Goal: Information Seeking & Learning: Understand process/instructions

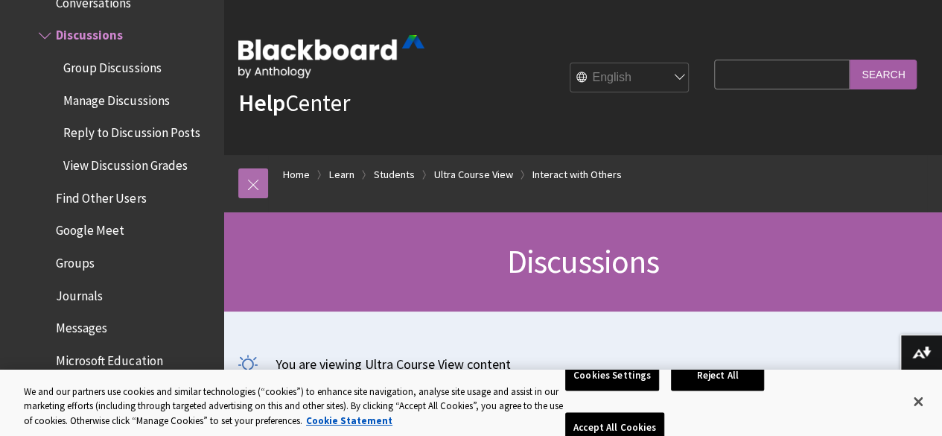
click at [255, 176] on link at bounding box center [253, 183] width 30 height 30
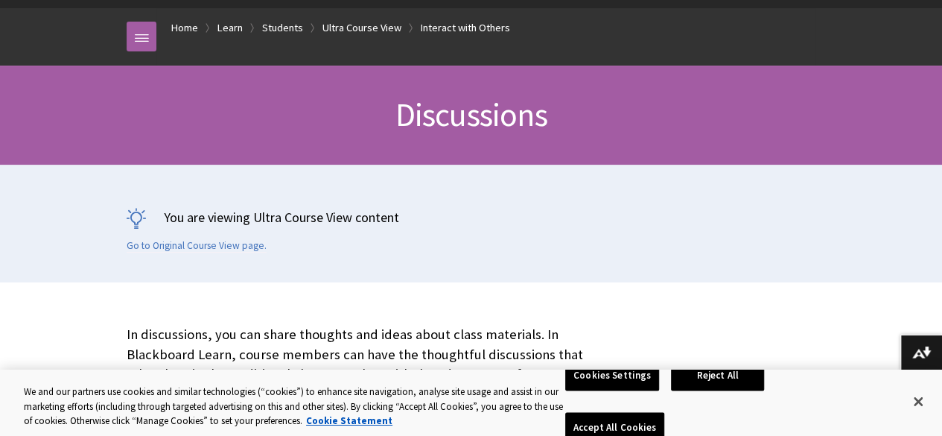
scroll to position [153, 0]
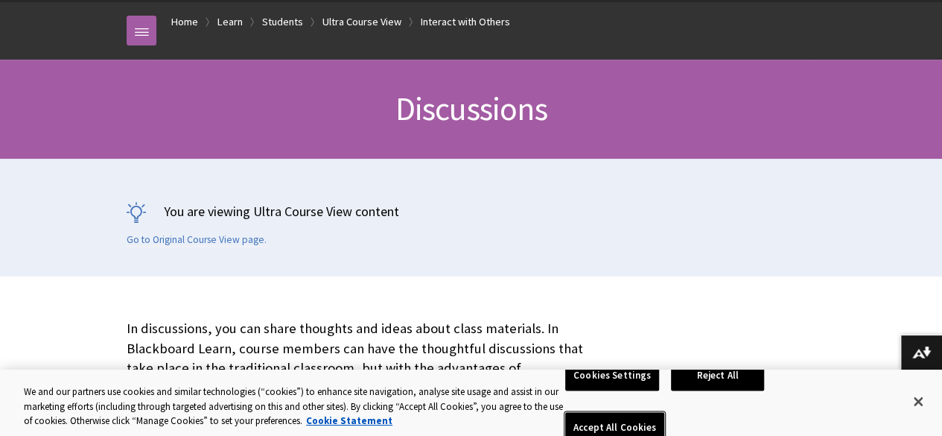
click at [664, 412] on button "Accept All Cookies" at bounding box center [614, 427] width 99 height 31
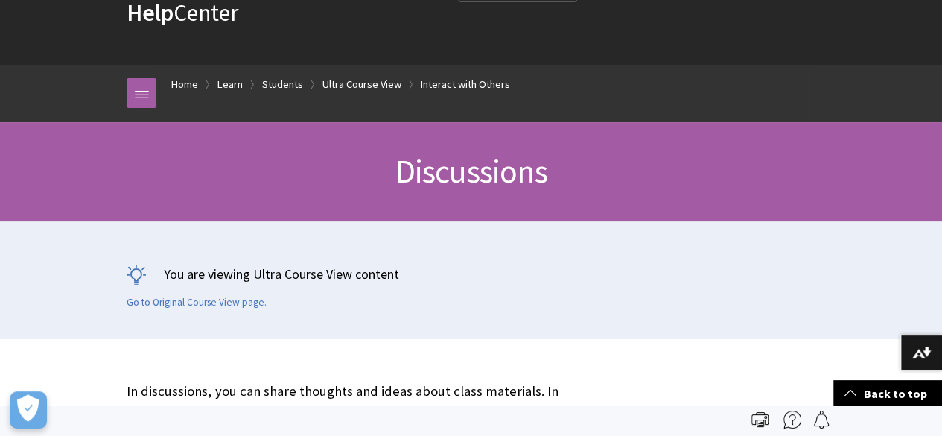
scroll to position [0, 0]
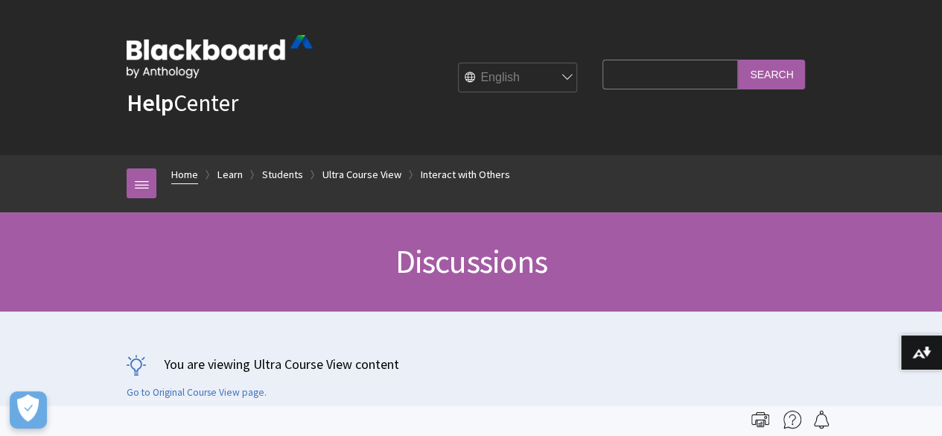
click at [186, 168] on link "Home" at bounding box center [184, 174] width 27 height 19
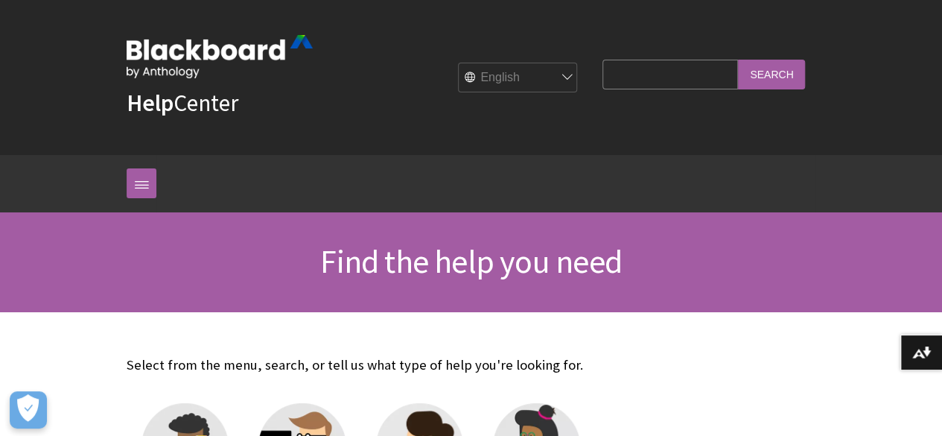
click at [182, 42] on img at bounding box center [220, 56] width 186 height 43
click at [133, 191] on link at bounding box center [142, 183] width 30 height 30
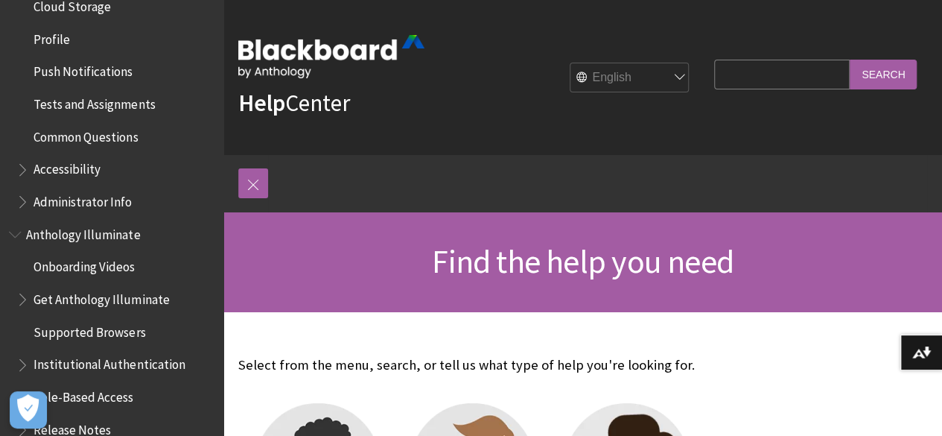
scroll to position [739, 0]
click at [380, 234] on div "Find the help you need" at bounding box center [582, 261] width 718 height 99
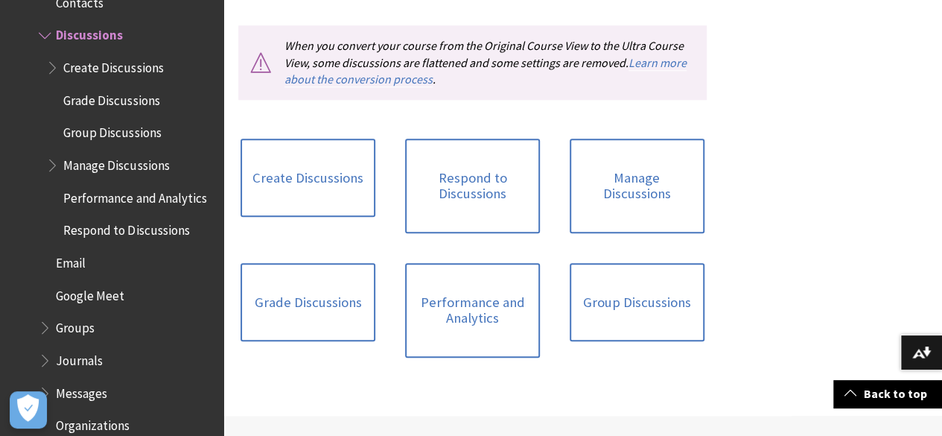
scroll to position [693, 0]
click at [296, 185] on link "Create Discussions" at bounding box center [307, 177] width 135 height 79
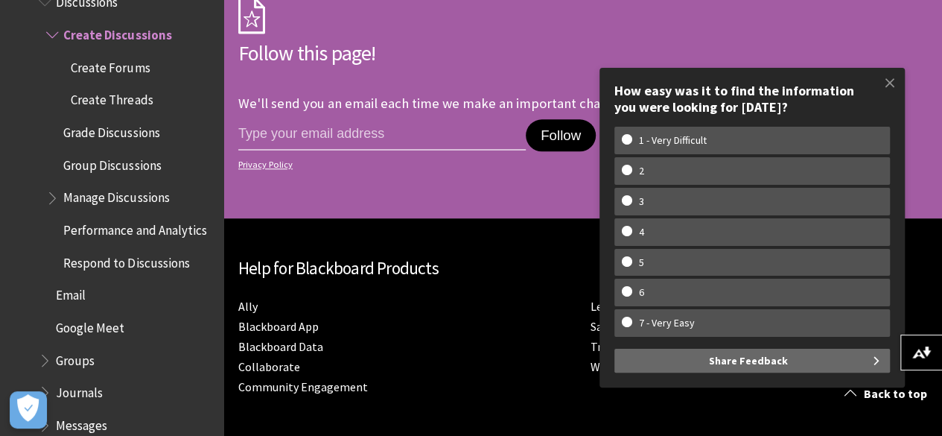
scroll to position [3592, 0]
